Goal: Navigation & Orientation: Find specific page/section

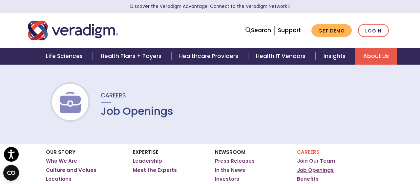
click at [324, 171] on link "Job Openings" at bounding box center [315, 170] width 37 height 7
click at [324, 170] on link "Job Openings" at bounding box center [315, 170] width 37 height 7
click at [152, 161] on link "Leadership" at bounding box center [147, 161] width 29 height 7
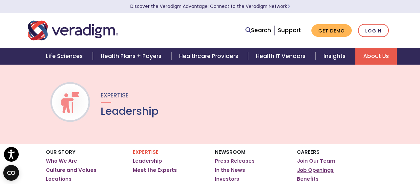
click at [307, 169] on link "Job Openings" at bounding box center [315, 170] width 37 height 7
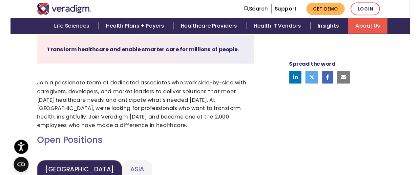
scroll to position [34, 0]
